Goal: Task Accomplishment & Management: Complete application form

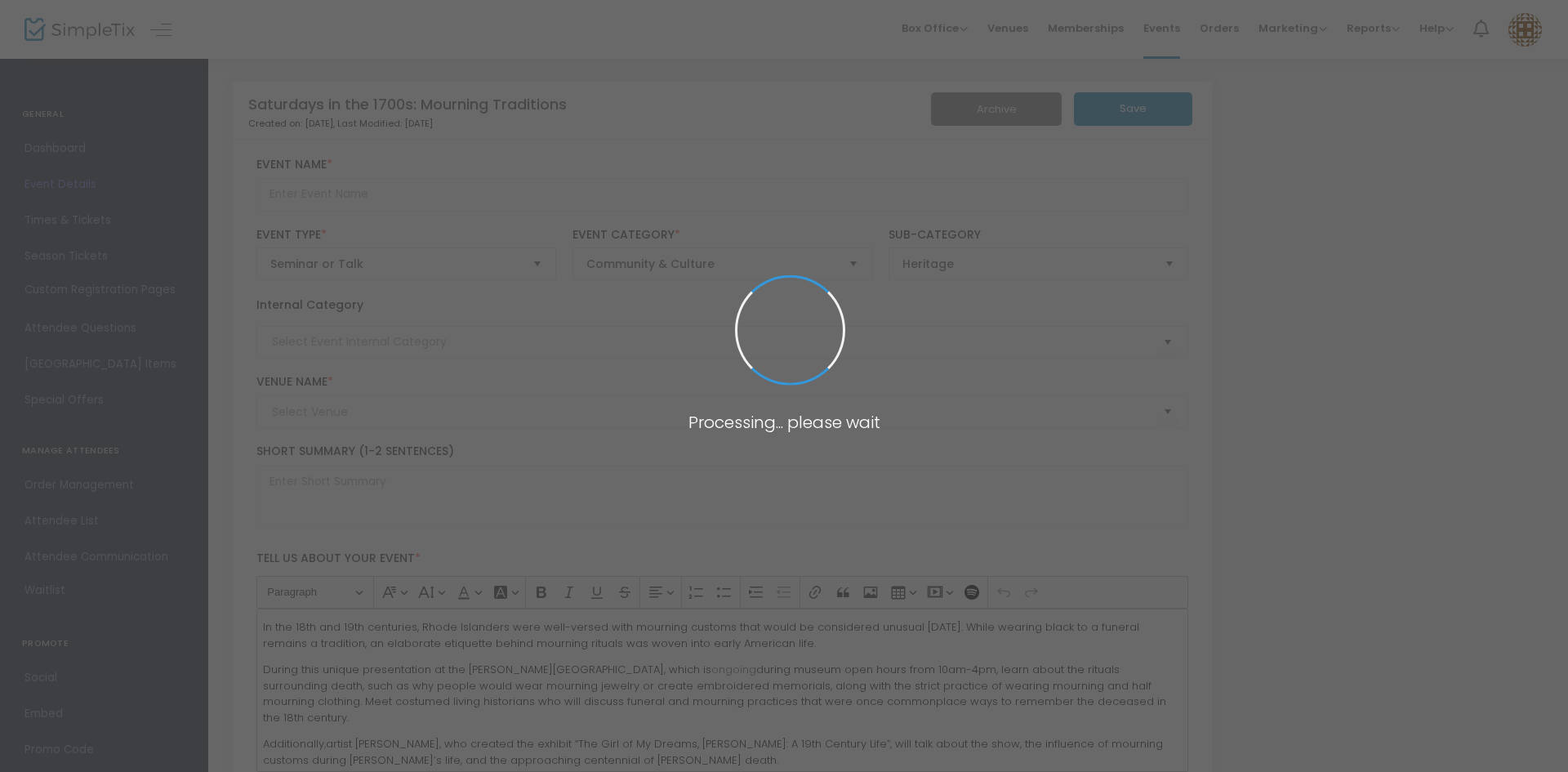
type input "Saturdays in the 1700s: Mourning Traditions"
type textarea "In the 18th and 19th centuries, Rhode Islanders were well-versed with mourning …"
type input "Register Now"
type input "[PERSON_NAME][GEOGRAPHIC_DATA] (JBHM)"
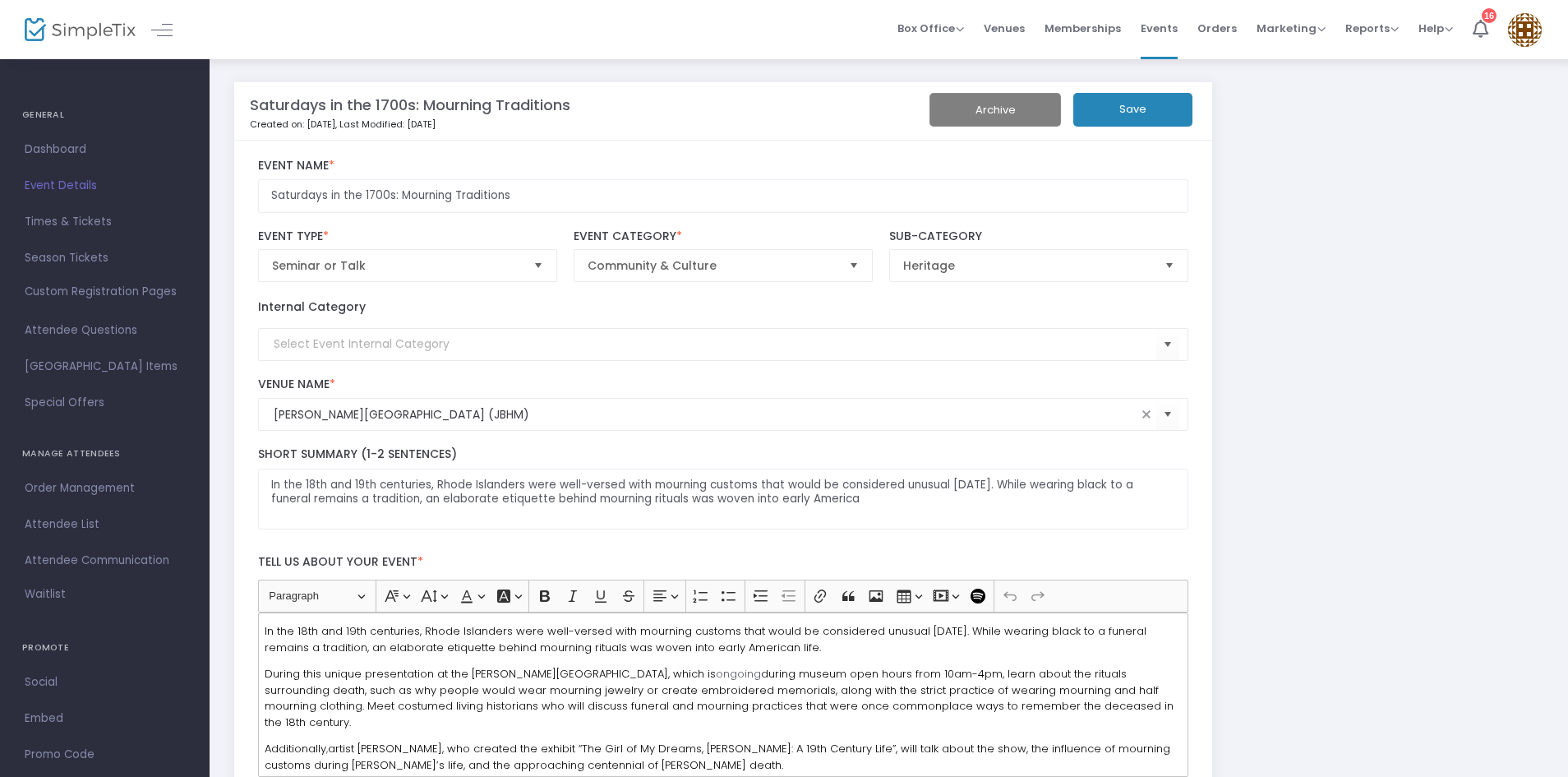
drag, startPoint x: 1154, startPoint y: 32, endPoint x: 1155, endPoint y: 64, distance: 32.0
click at [1155, 32] on span "Events" at bounding box center [1159, 28] width 37 height 42
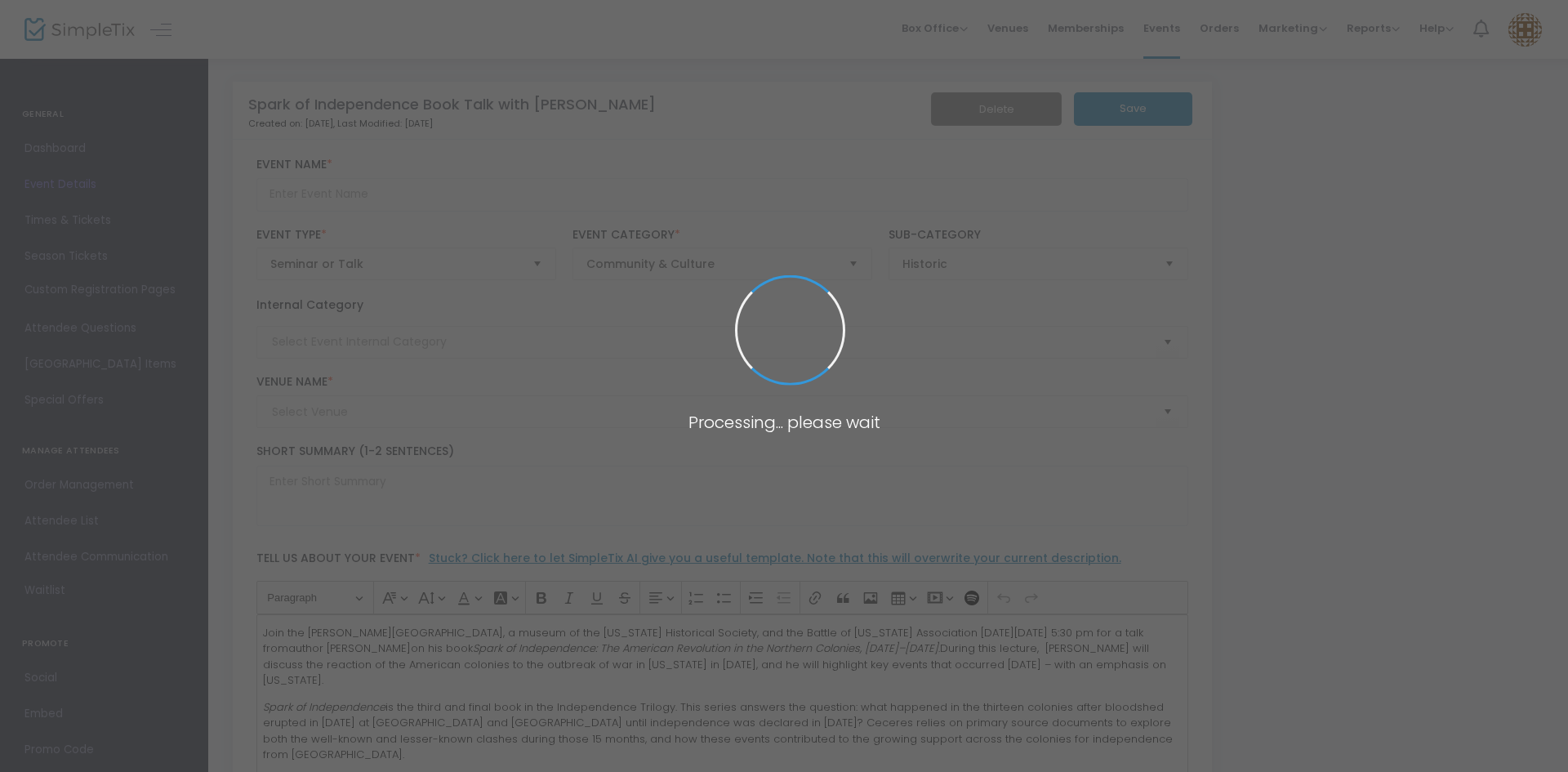
type input "Spark of Independence Book Talk with Michael Cecere"
type textarea "Join the Rhode Island Historical Society and the Battle of Rhode Island Associa…"
type input "Register Now"
type input "[PERSON_NAME][GEOGRAPHIC_DATA] (JBHM)"
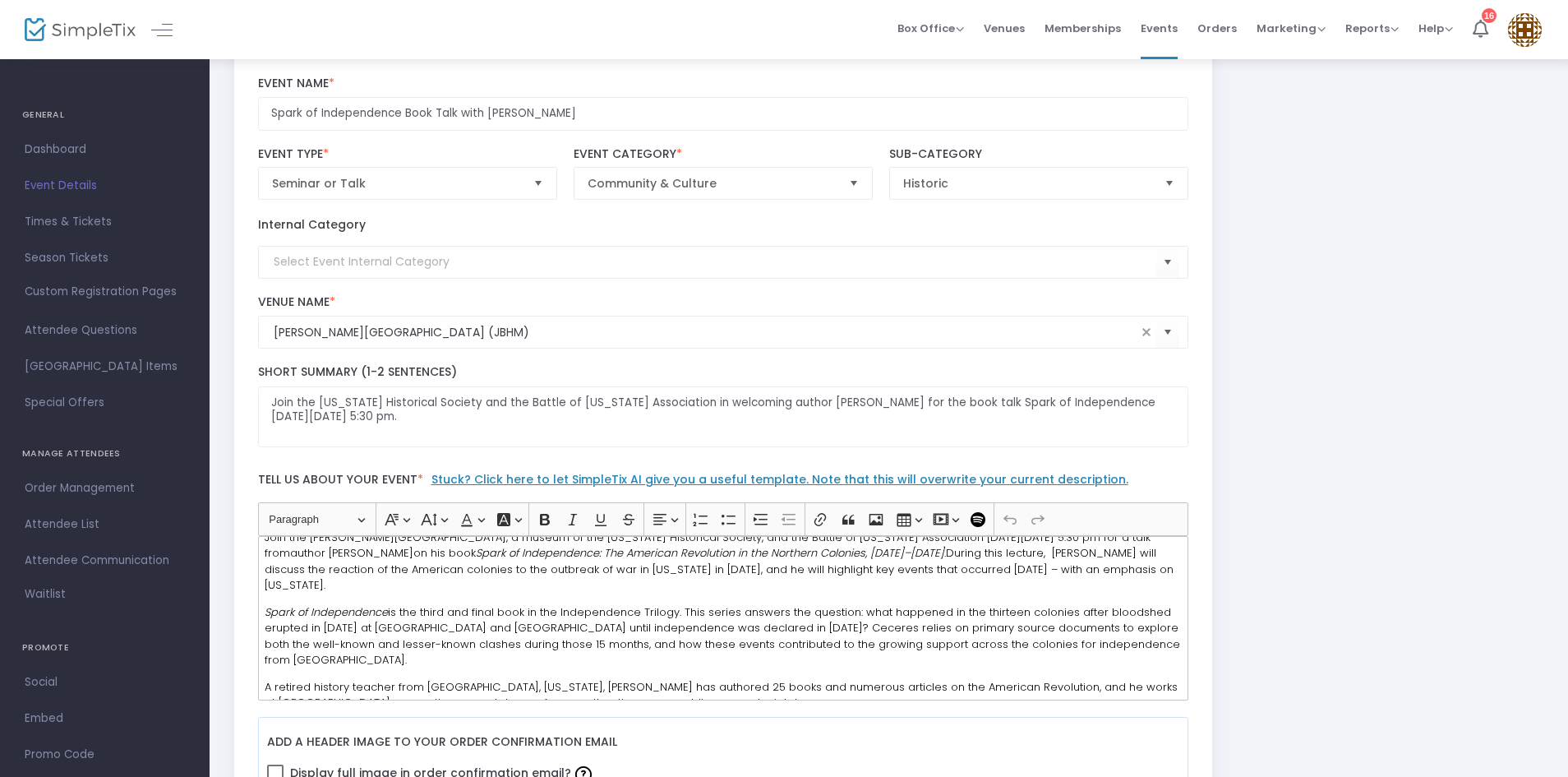
scroll to position [22, 0]
